Goal: Use online tool/utility: Utilize a website feature to perform a specific function

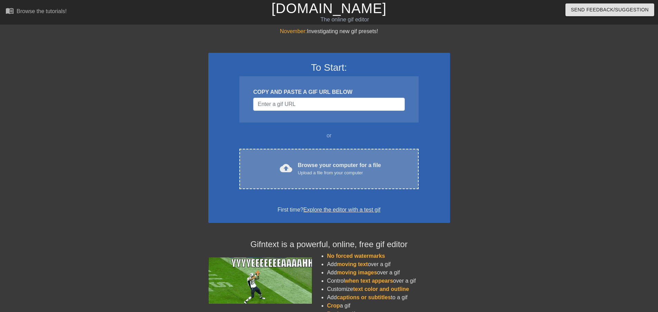
click at [319, 163] on div "Browse your computer for a file Upload a file from your computer" at bounding box center [339, 168] width 83 height 15
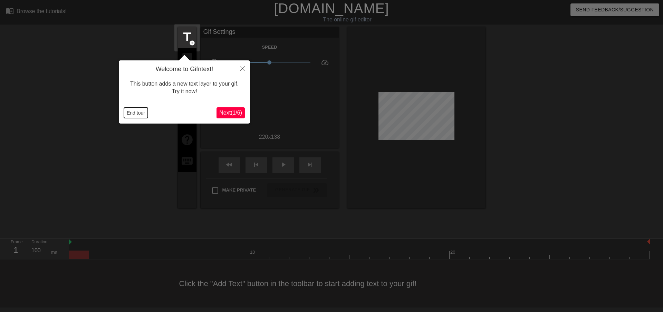
click at [132, 114] on button "End tour" at bounding box center [136, 113] width 24 height 10
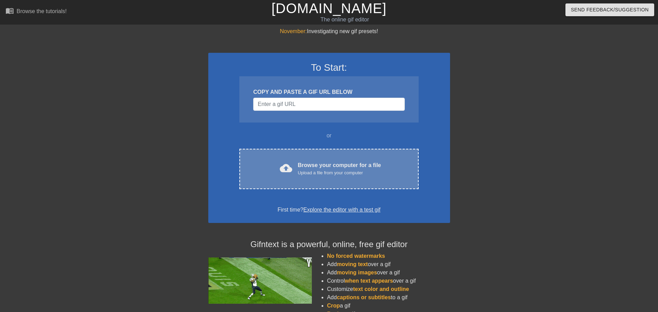
click at [284, 155] on div "cloud_upload Browse your computer for a file Upload a file from your computer C…" at bounding box center [328, 169] width 179 height 40
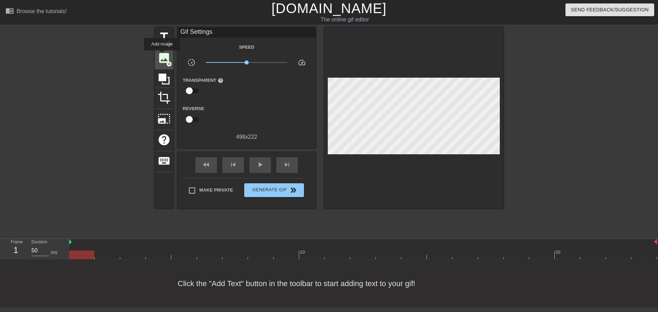
click at [162, 55] on span "image" at bounding box center [163, 57] width 13 height 13
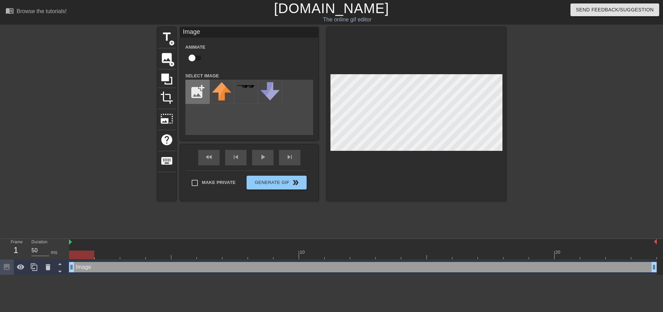
click at [202, 87] on input "file" at bounding box center [197, 91] width 23 height 23
click at [200, 93] on input "file" at bounding box center [197, 91] width 23 height 23
type input "C:\fakepath\CHMikeSmith.png"
click at [219, 97] on img at bounding box center [221, 91] width 19 height 19
drag, startPoint x: 198, startPoint y: 57, endPoint x: 317, endPoint y: 61, distance: 118.5
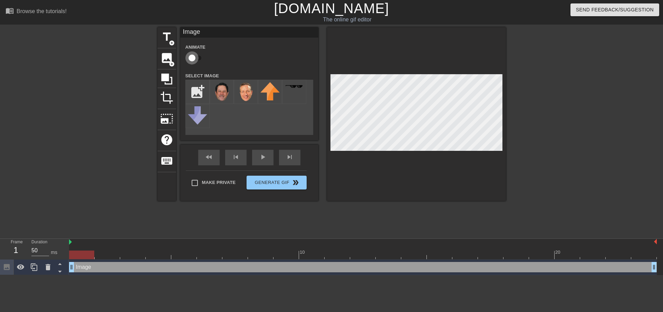
click at [198, 57] on input "checkbox" at bounding box center [191, 57] width 39 height 13
checkbox input "true"
click at [196, 88] on input "file" at bounding box center [197, 91] width 23 height 23
click at [168, 59] on span "image" at bounding box center [166, 57] width 13 height 13
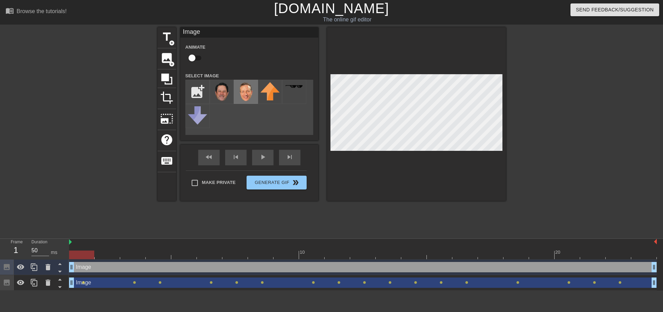
click at [248, 92] on img at bounding box center [245, 91] width 19 height 19
click at [190, 59] on input "checkbox" at bounding box center [191, 57] width 39 height 13
checkbox input "true"
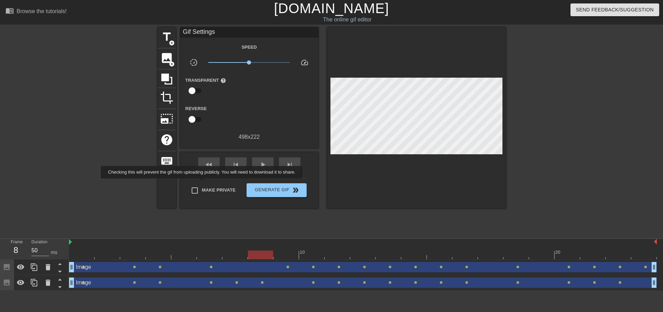
click at [203, 183] on label "Make Private" at bounding box center [211, 190] width 48 height 14
click at [202, 183] on input "Make Private" at bounding box center [194, 190] width 14 height 14
checkbox input "true"
click at [258, 190] on span "Generate Gif double_arrow" at bounding box center [276, 190] width 54 height 8
